Goal: Information Seeking & Learning: Learn about a topic

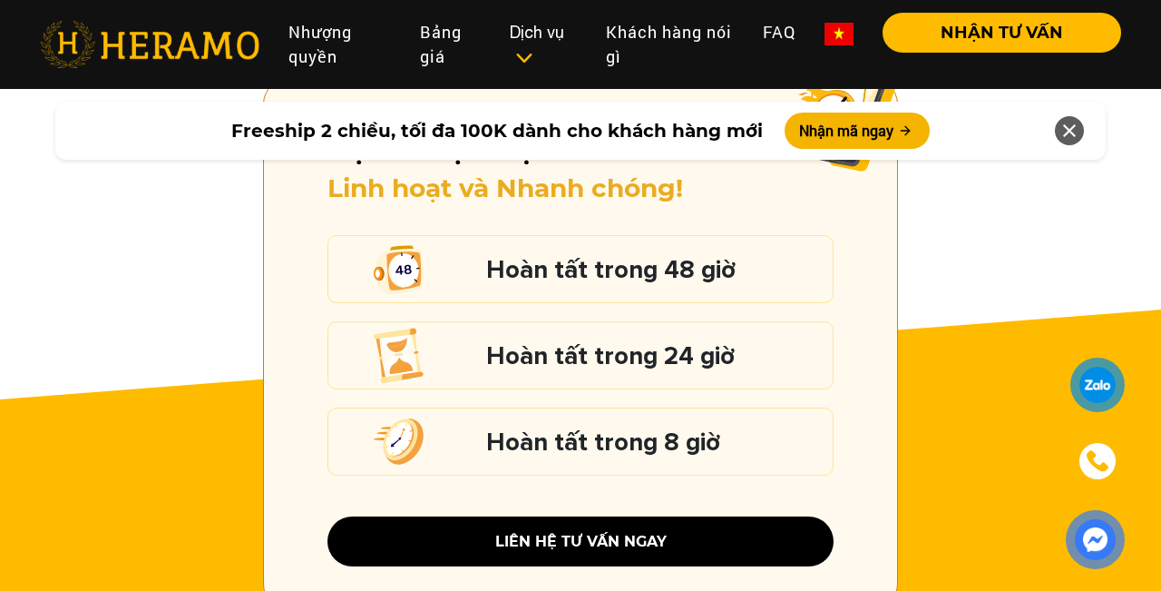
scroll to position [2536, 0]
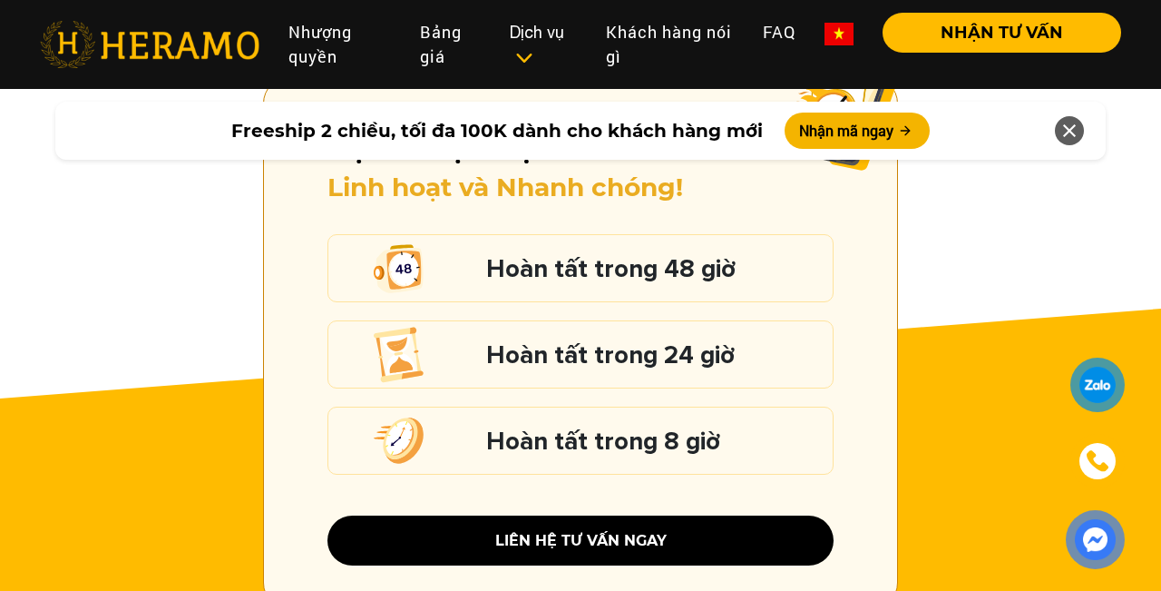
click at [1094, 542] on img at bounding box center [1095, 539] width 39 height 39
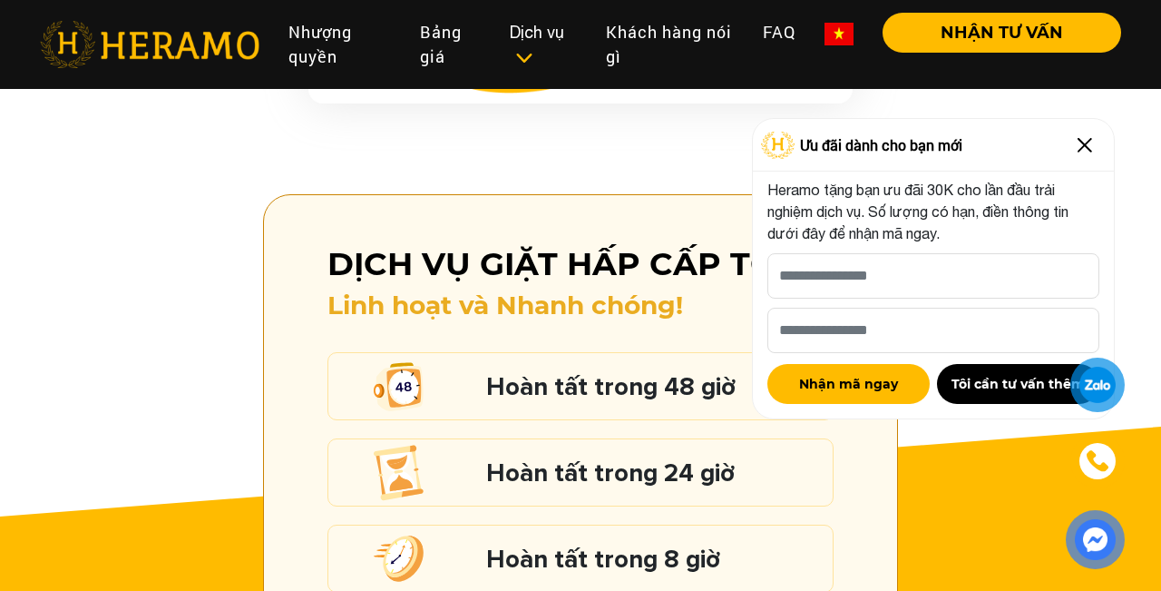
scroll to position [2342, 0]
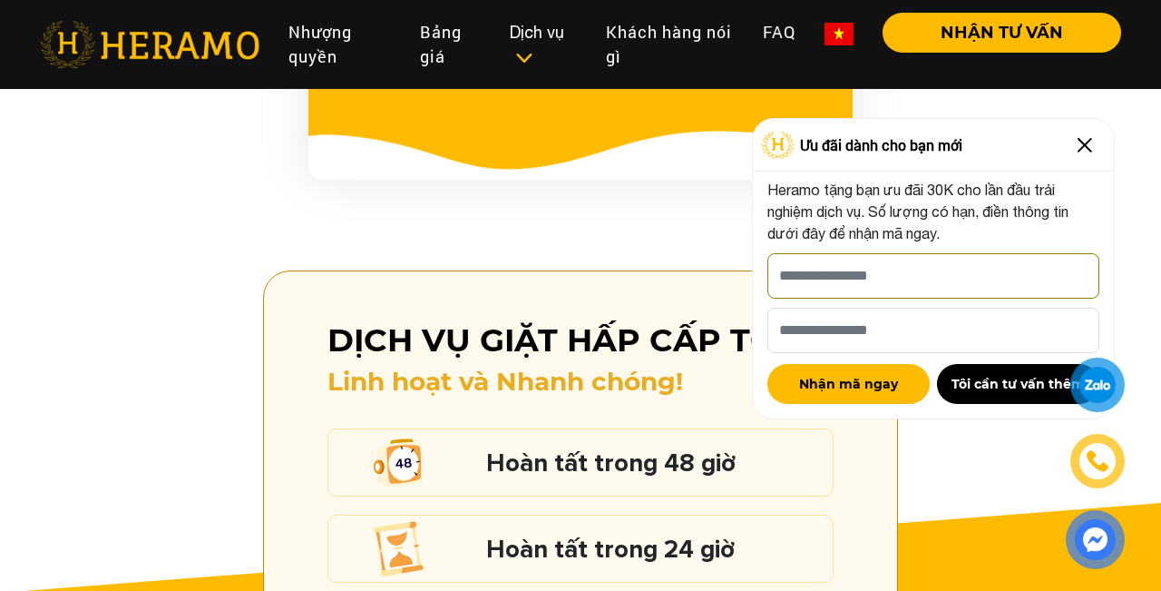
click at [919, 253] on input "[PERSON_NAME] xin tên của bạn nhé *" at bounding box center [933, 275] width 332 height 45
type input "***"
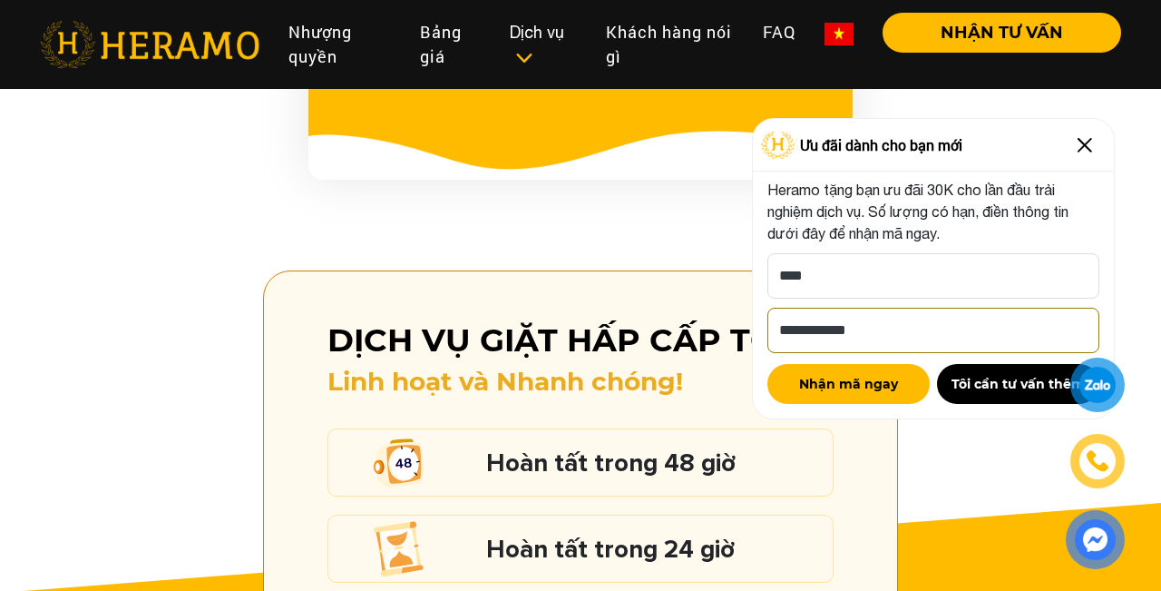
type input "**********"
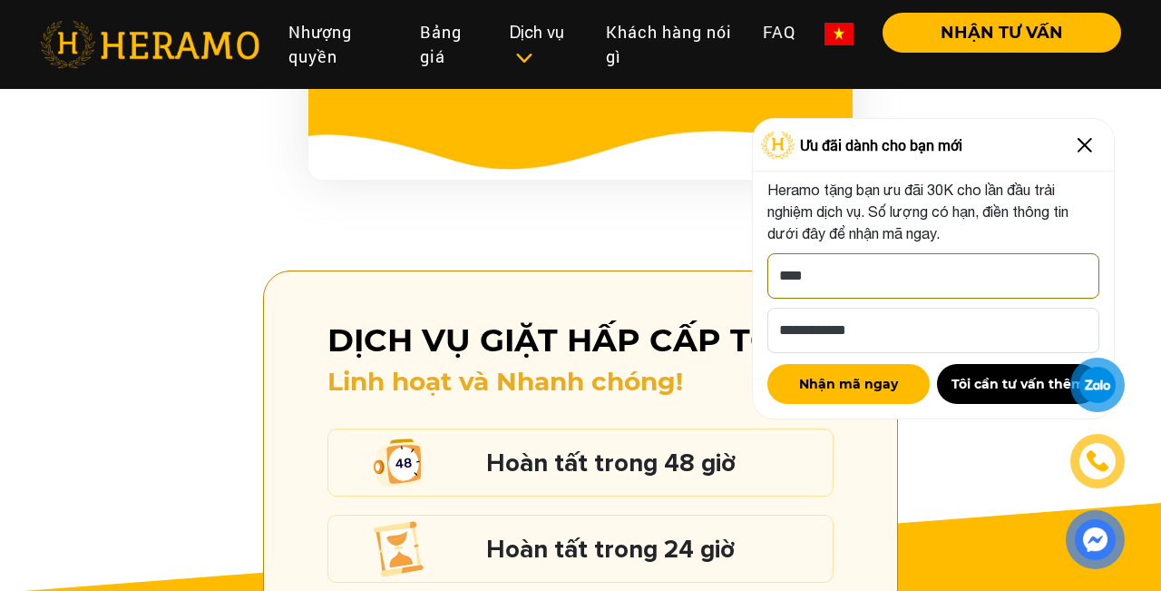
click at [939, 278] on input "***" at bounding box center [933, 275] width 332 height 45
type input "**********"
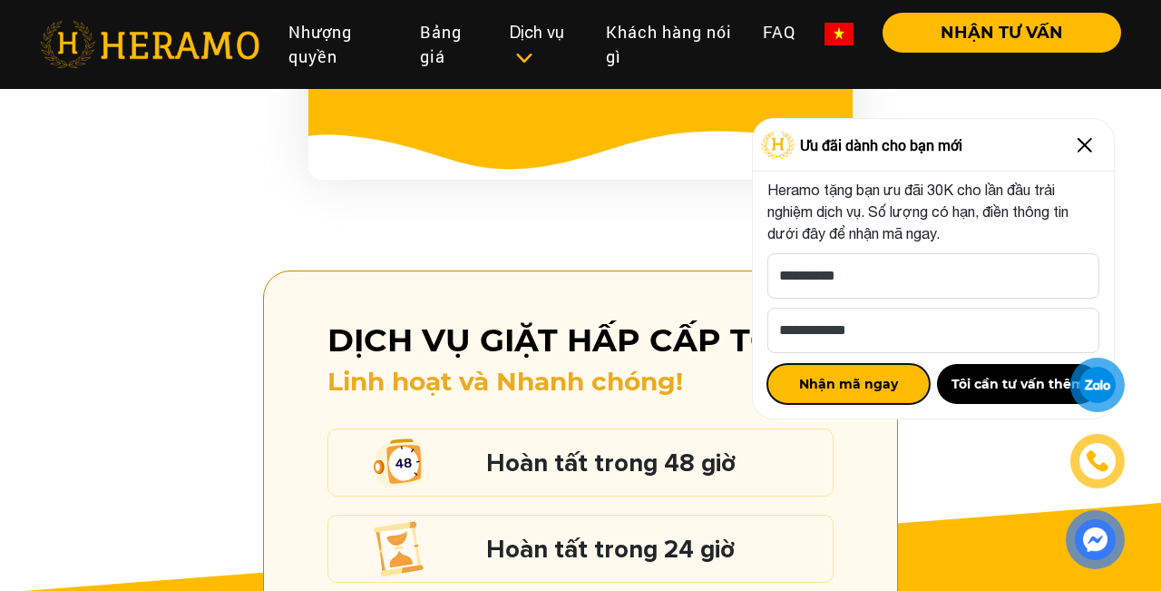
click at [911, 376] on button "Nhận mã ngay" at bounding box center [848, 384] width 162 height 40
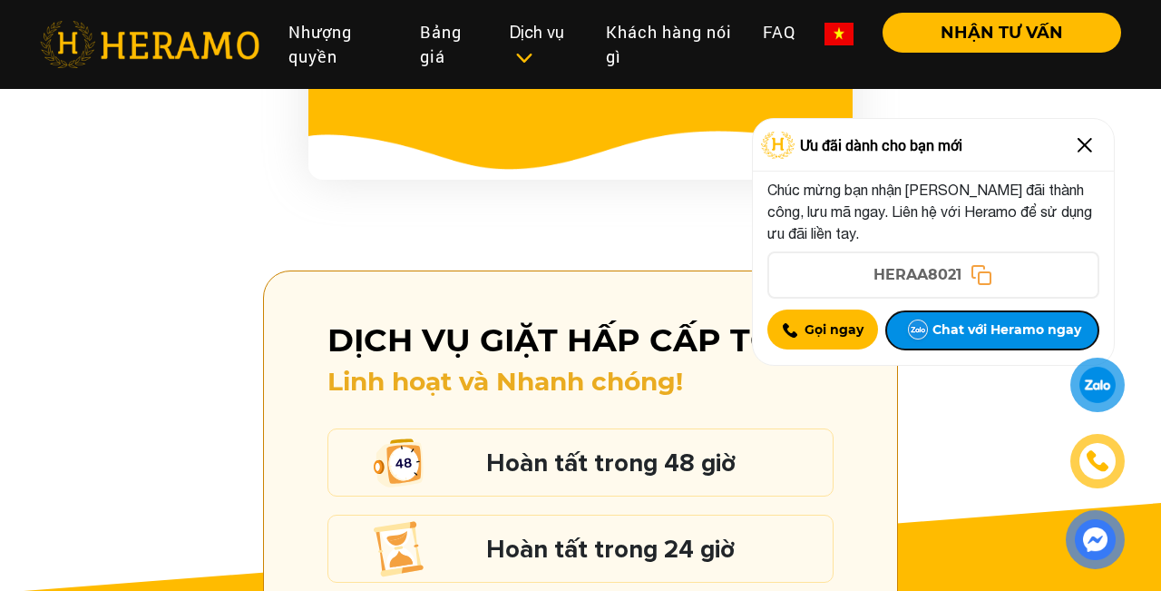
click at [952, 333] on button "Chat với Heramo ngay" at bounding box center [991, 330] width 213 height 40
click at [983, 279] on icon at bounding box center [982, 275] width 24 height 24
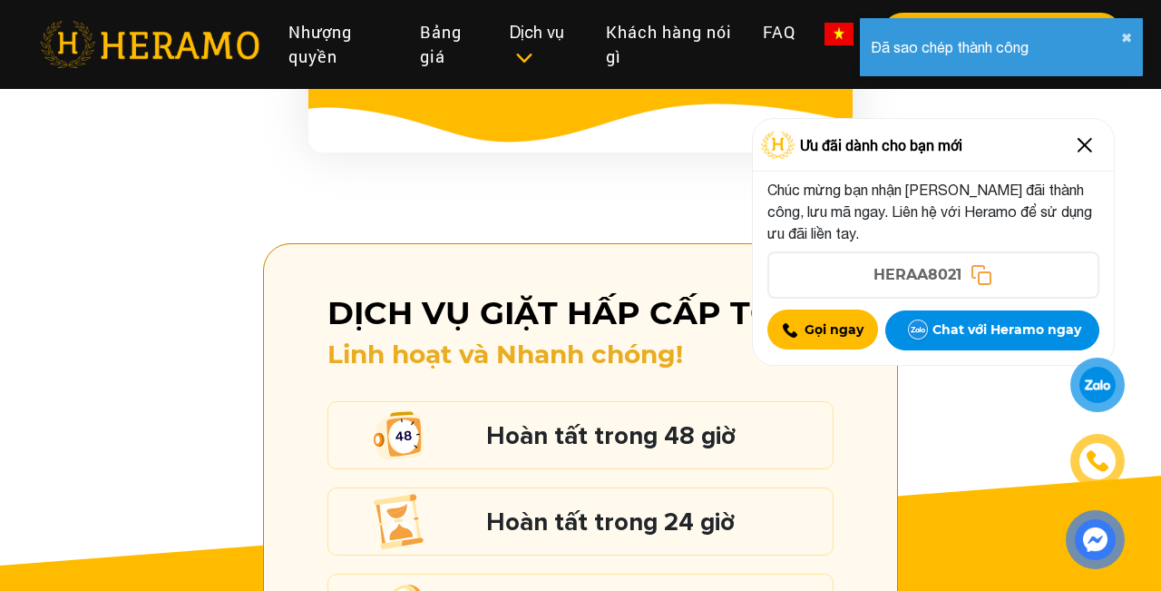
scroll to position [2377, 0]
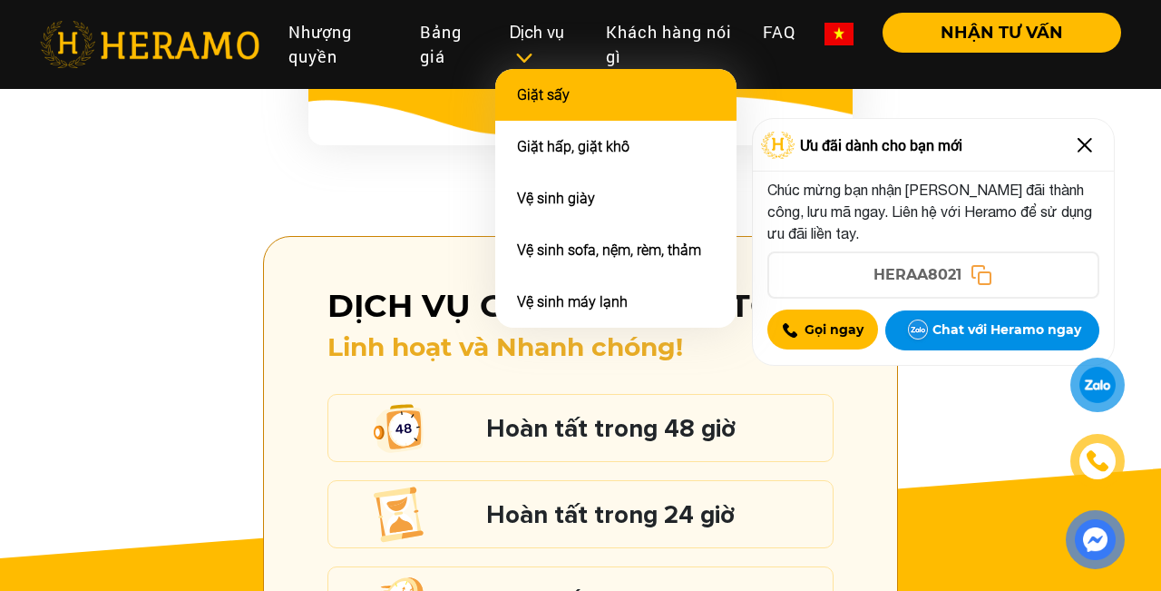
click at [566, 91] on link "Giặt sấy" at bounding box center [543, 94] width 53 height 17
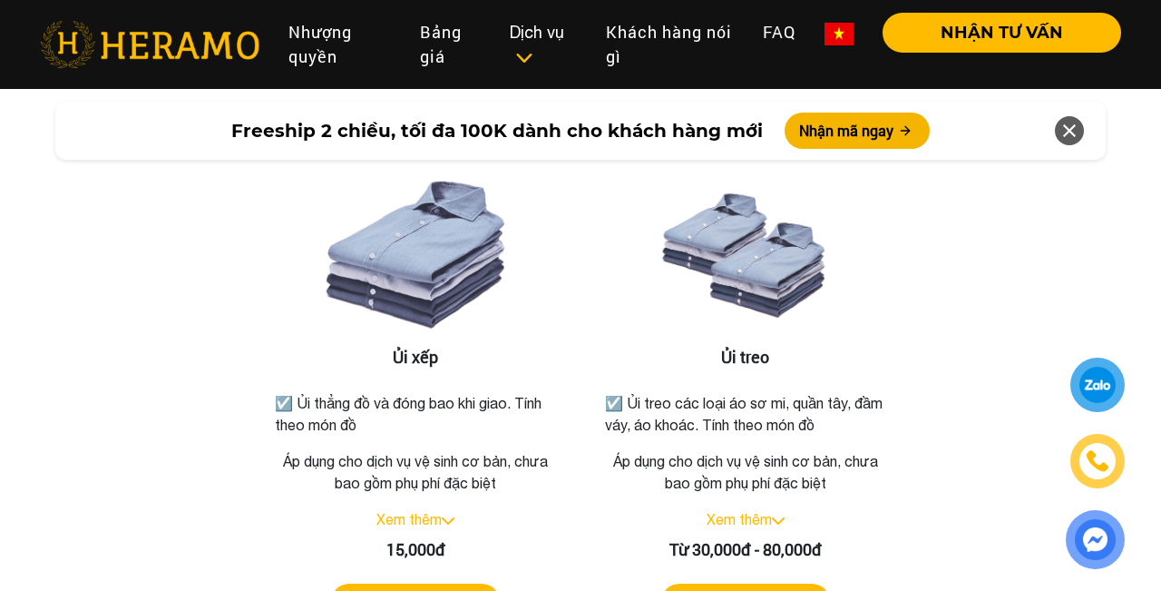
scroll to position [2919, 0]
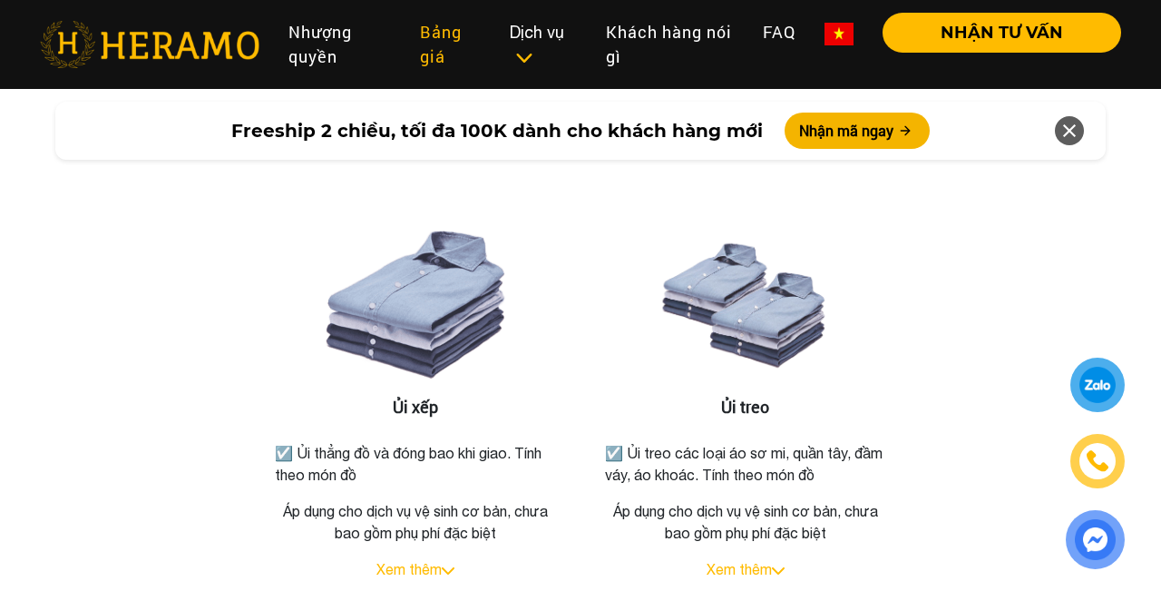
click at [429, 48] on link "Bảng giá" at bounding box center [450, 44] width 91 height 63
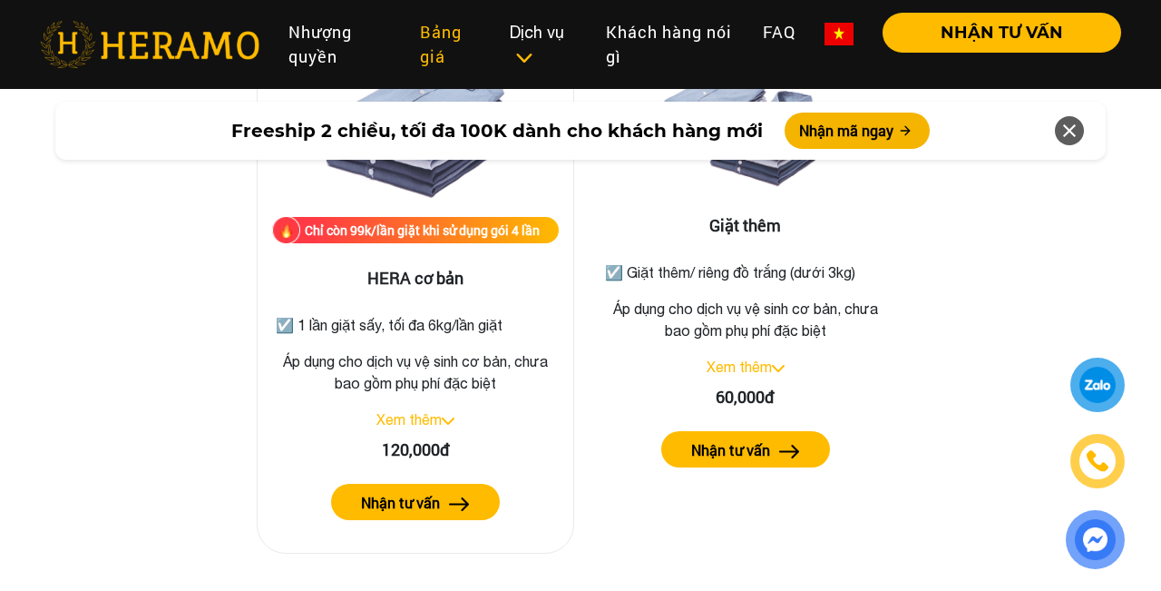
scroll to position [2417, 0]
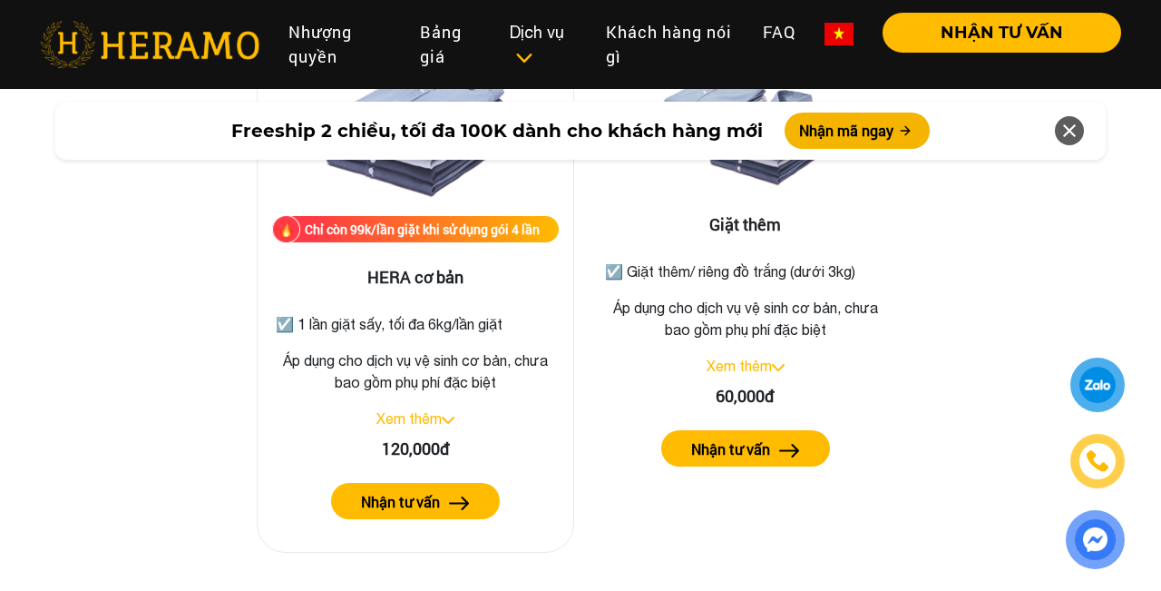
click at [396, 410] on link "Xem thêm" at bounding box center [408, 418] width 65 height 16
click at [388, 456] on div "Chỉ còn 99k/lần giặt khi sử dụng gói 4 lần HERA cơ bản ☑️ 1 lần giặt sấy, tối đ…" at bounding box center [415, 285] width 317 height 533
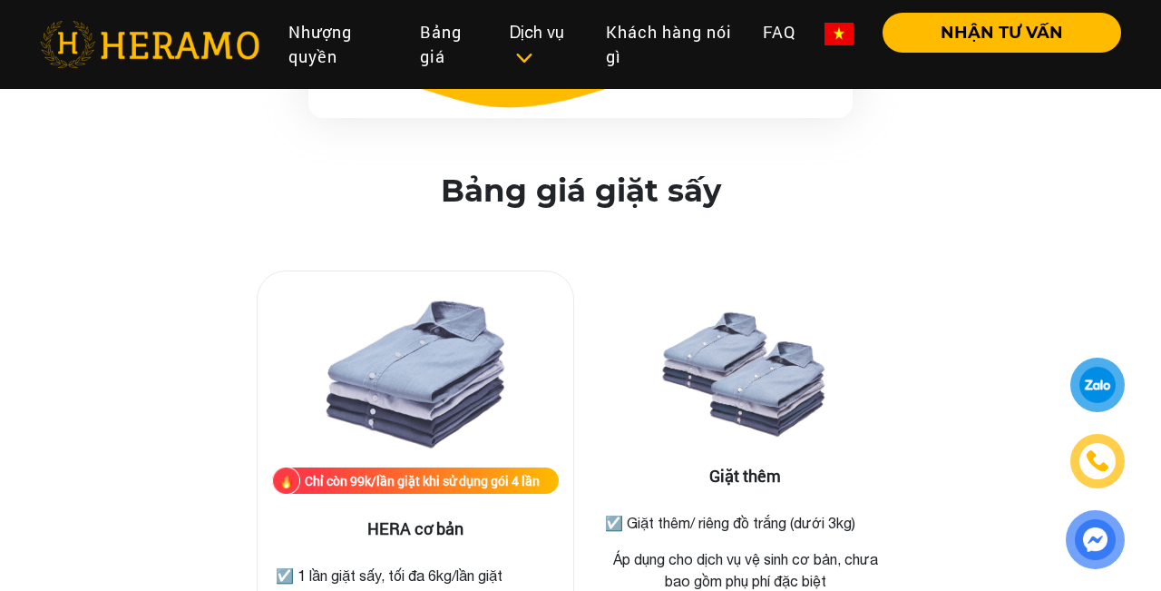
scroll to position [2154, 0]
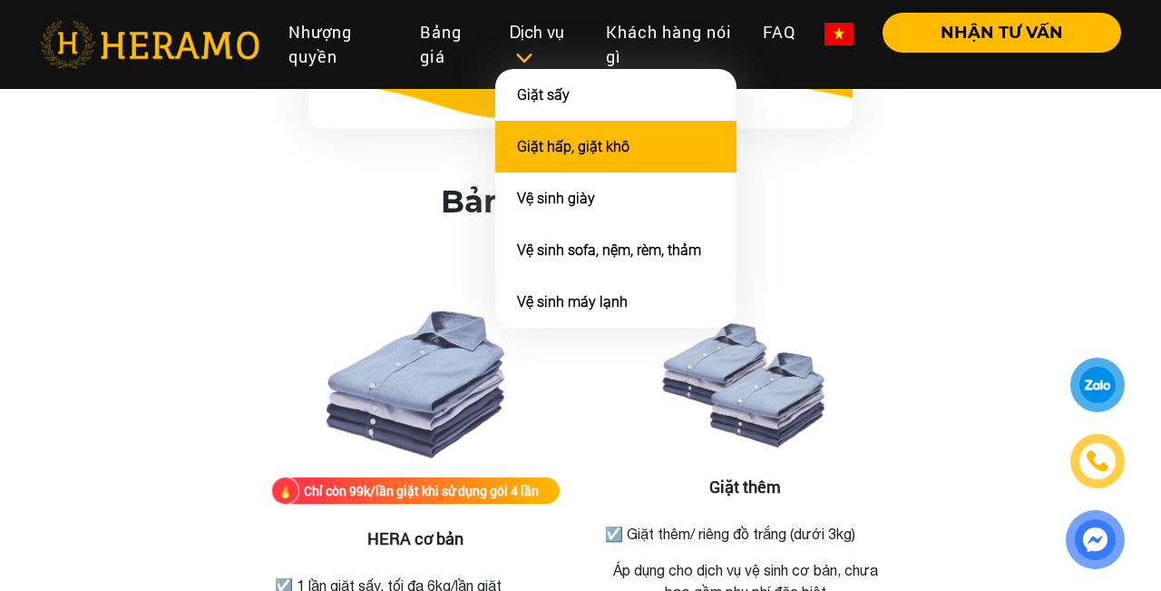
click at [545, 140] on link "Giặt hấp, giặt khô" at bounding box center [573, 146] width 112 height 17
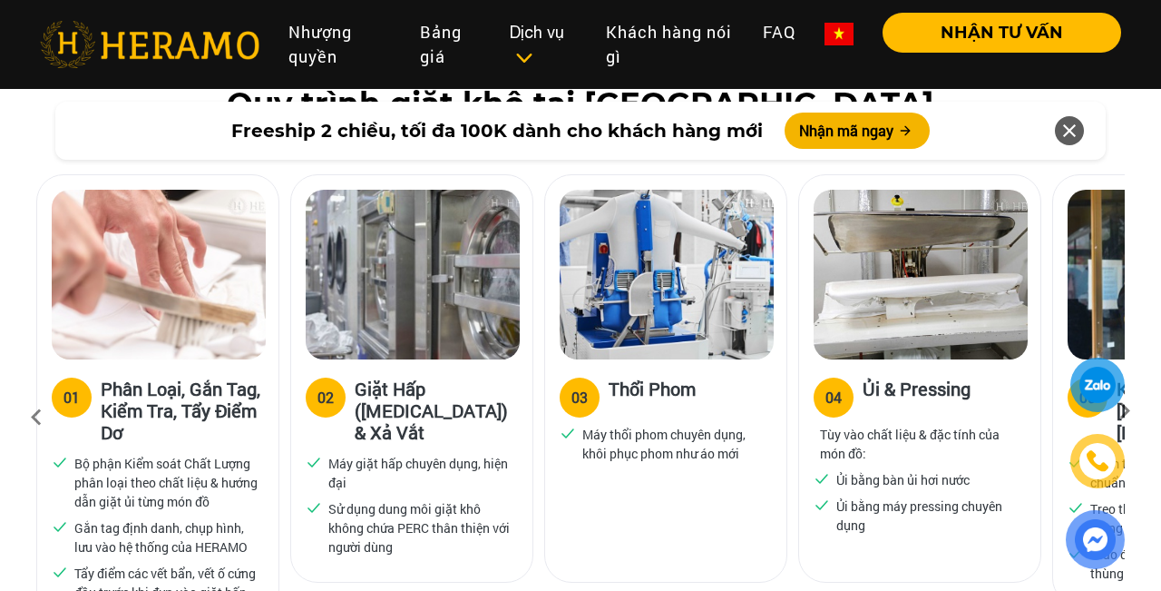
scroll to position [1179, 0]
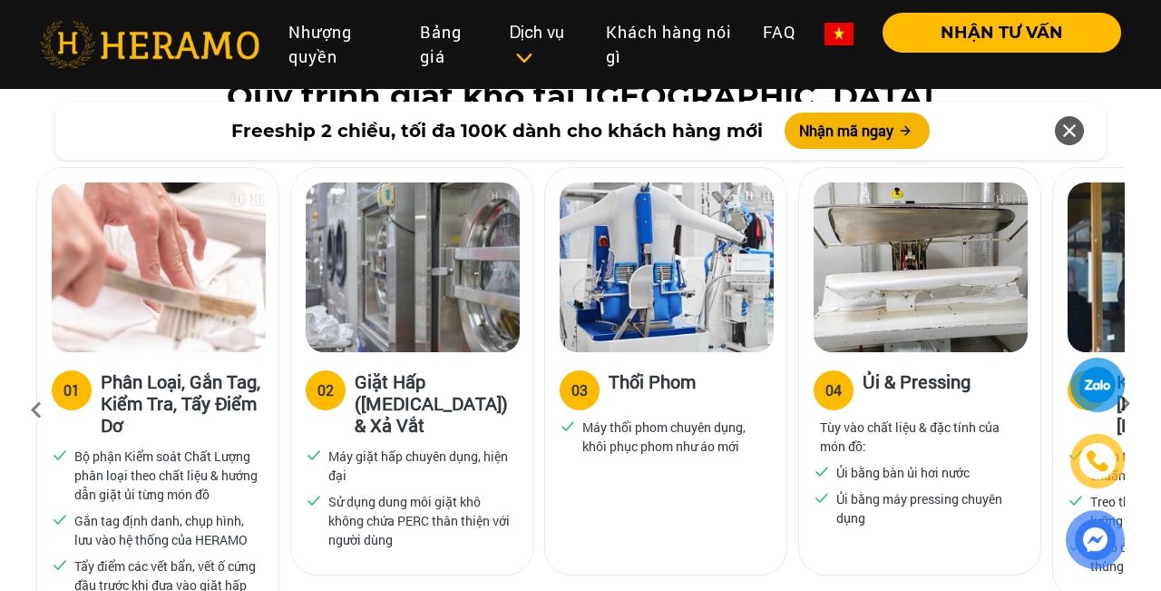
click at [1064, 132] on icon at bounding box center [1070, 130] width 22 height 33
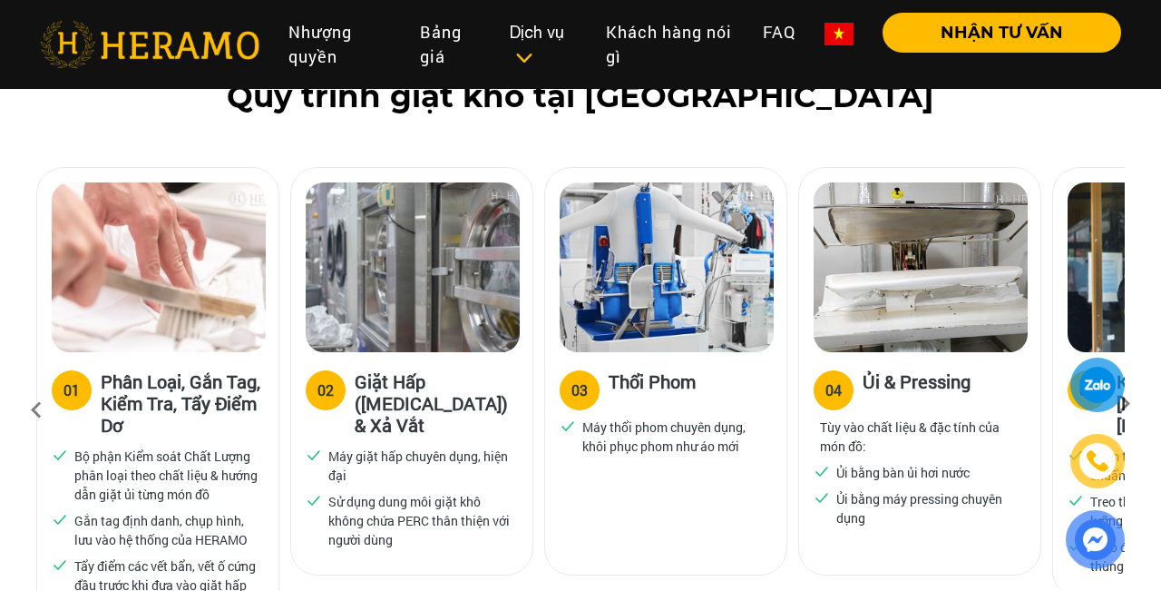
click at [1100, 298] on img at bounding box center [1175, 267] width 214 height 170
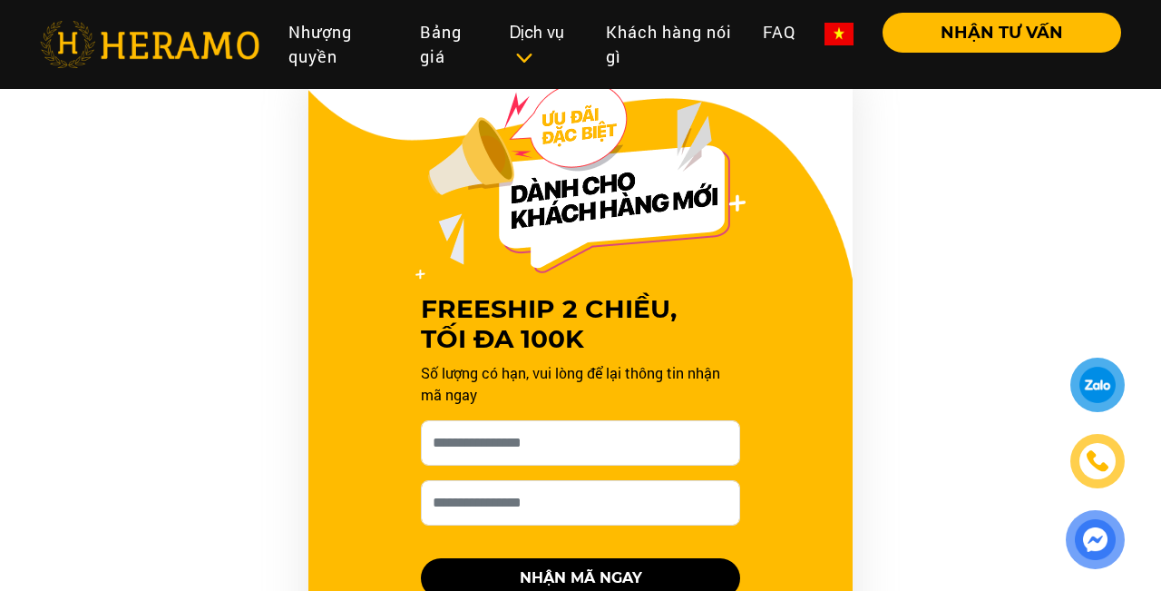
scroll to position [1802, 0]
